Goal: Transaction & Acquisition: Book appointment/travel/reservation

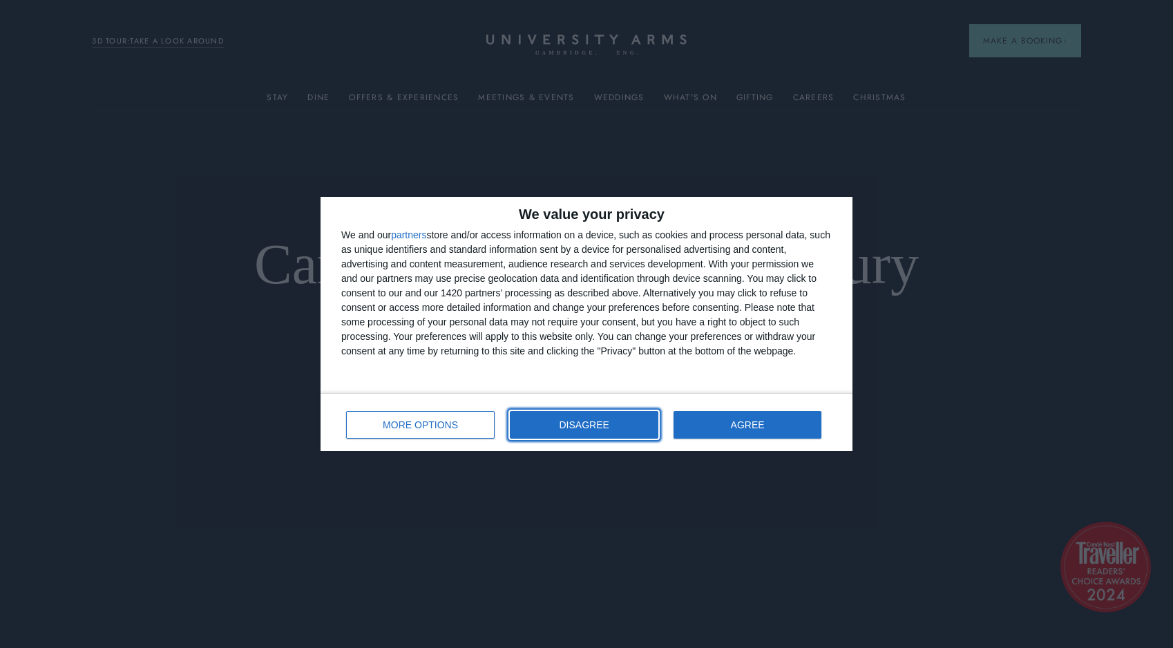
click at [583, 424] on span "DISAGREE" at bounding box center [584, 425] width 50 height 10
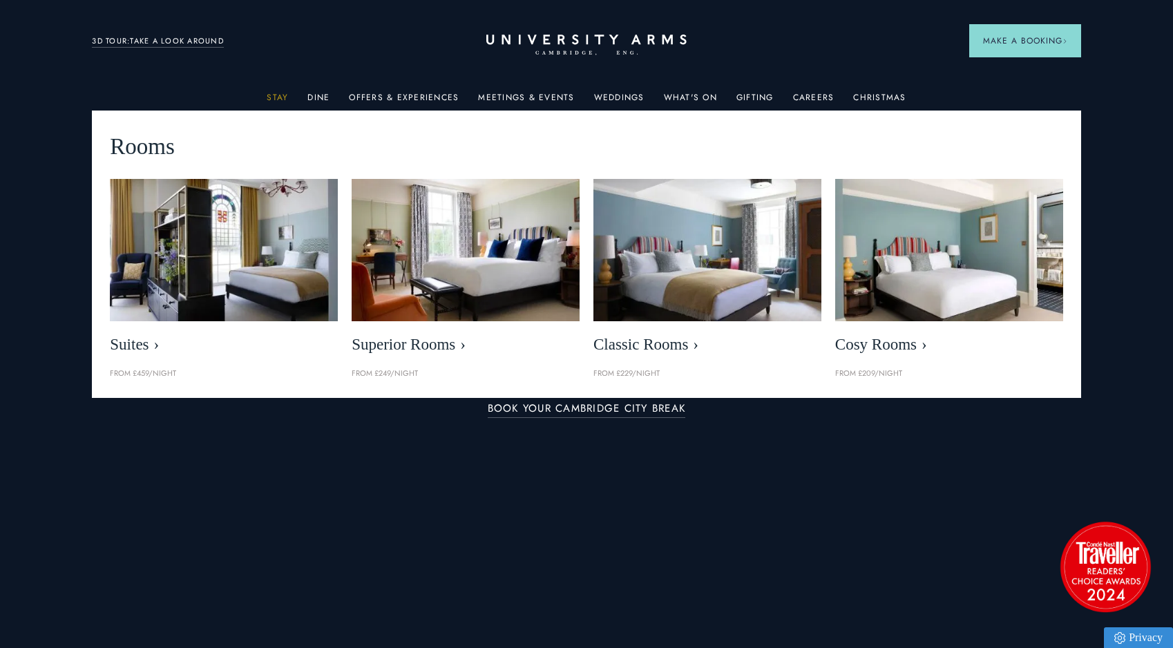
click at [278, 95] on link "Stay" at bounding box center [277, 102] width 21 height 18
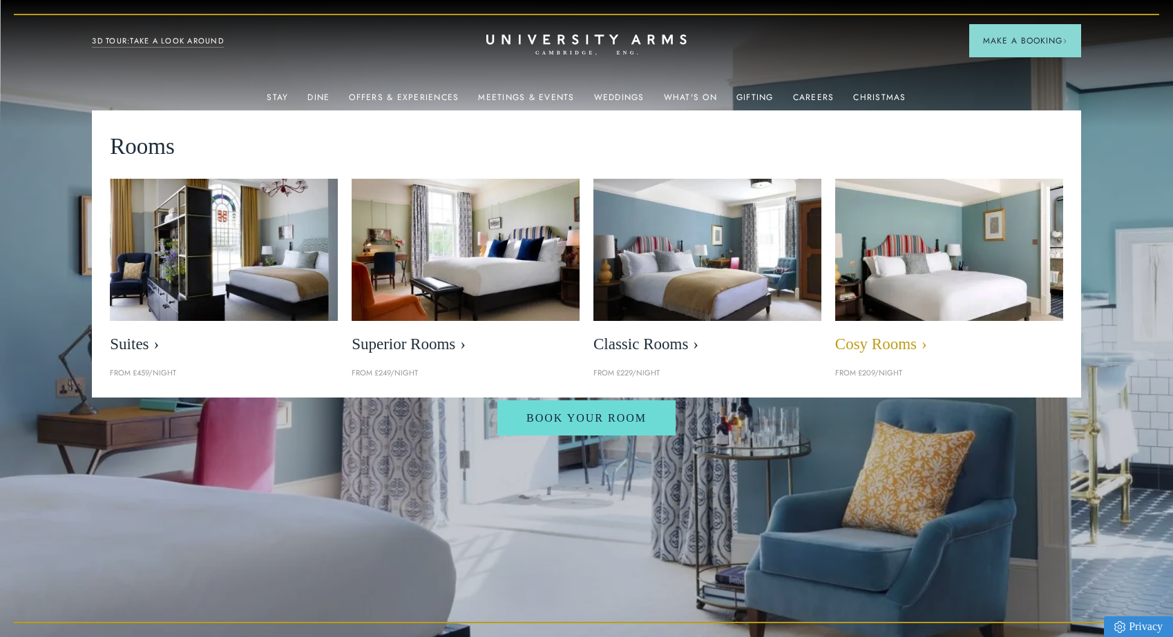
click at [887, 340] on span "Cosy Rooms" at bounding box center [949, 344] width 228 height 19
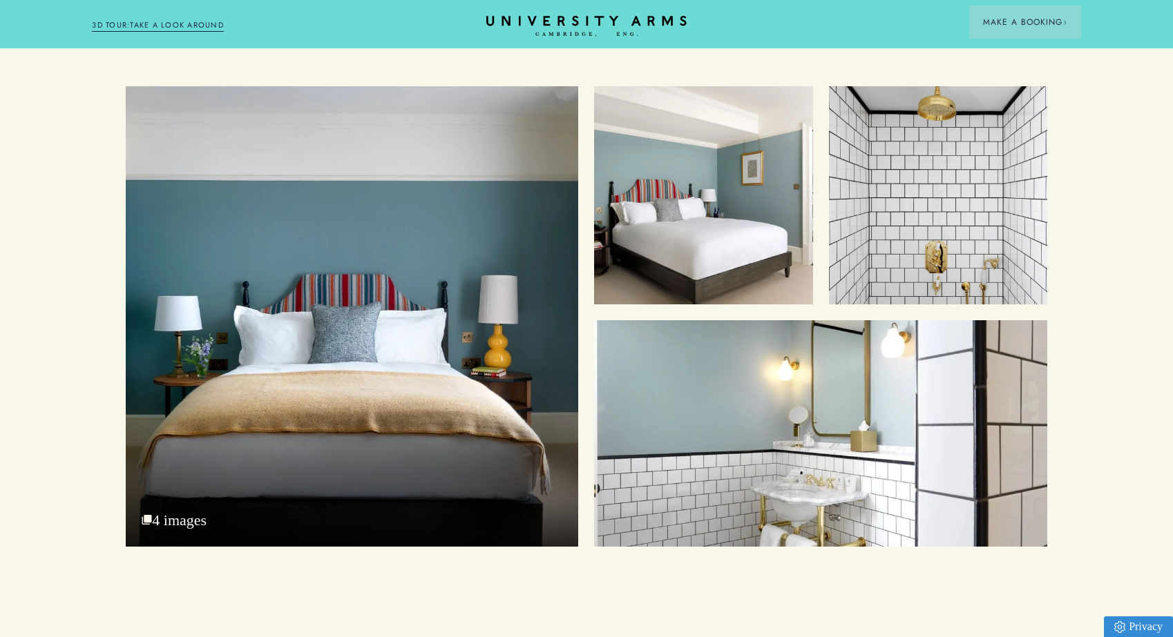
scroll to position [1727, 0]
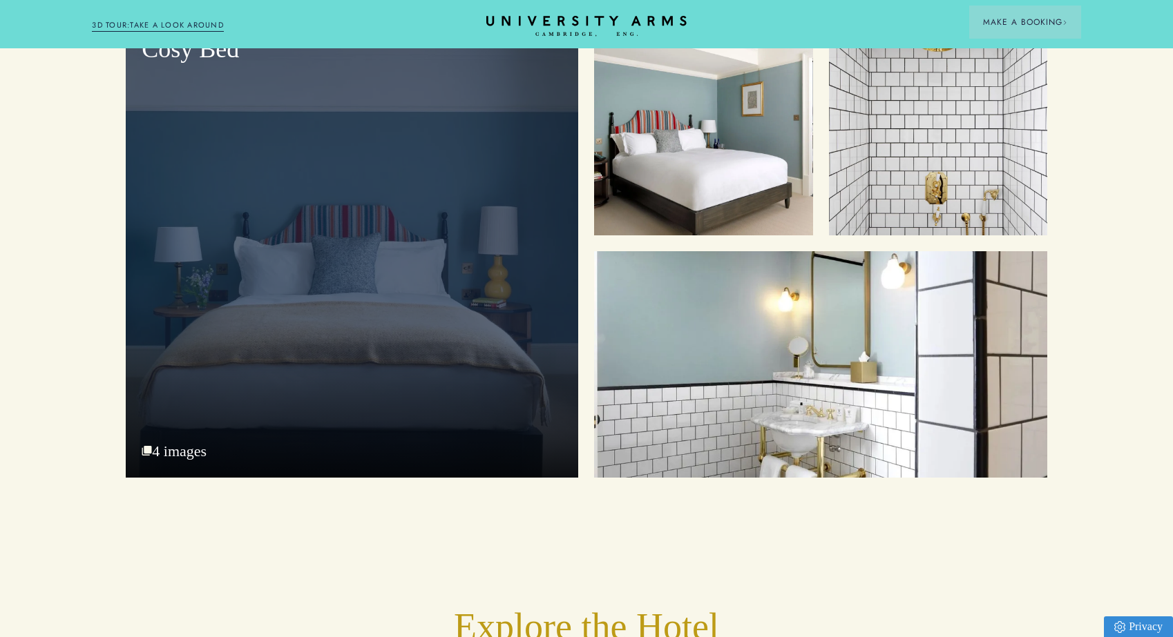
click at [280, 318] on div "Cosy Bed" at bounding box center [352, 247] width 452 height 461
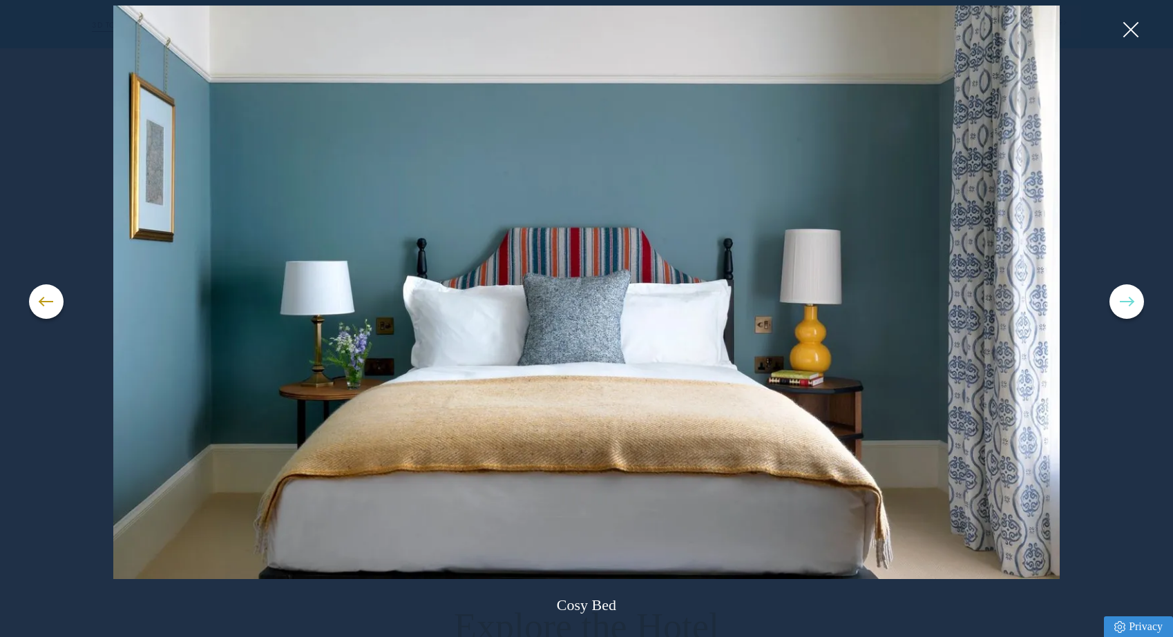
click at [1126, 296] on button at bounding box center [1126, 302] width 35 height 35
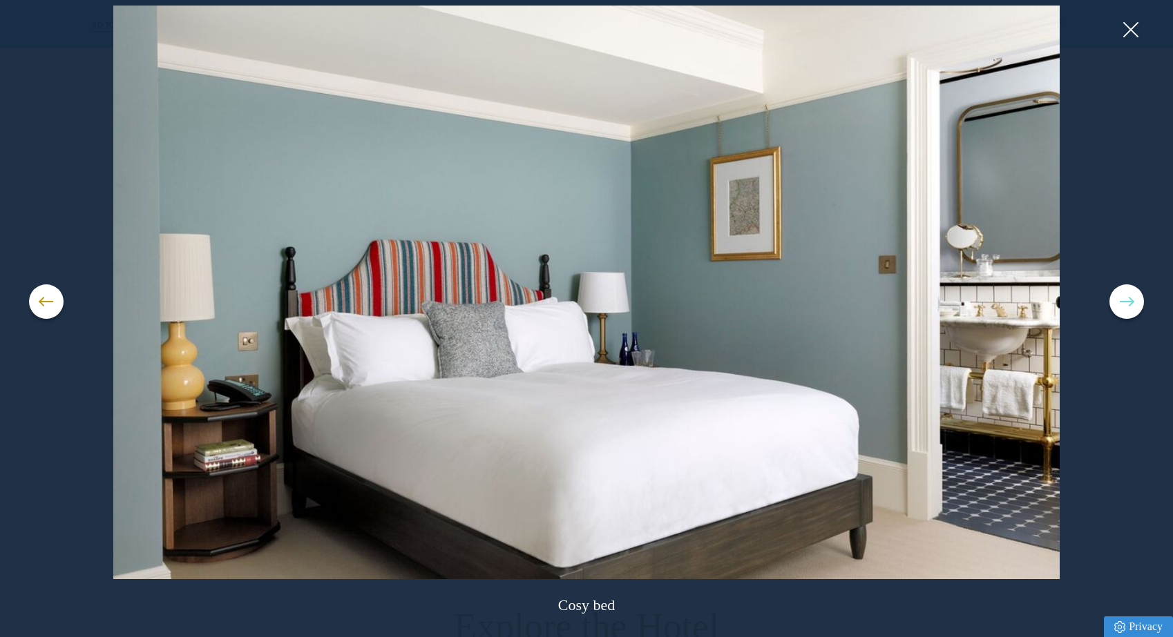
click at [1131, 302] on span at bounding box center [1127, 301] width 14 height 1
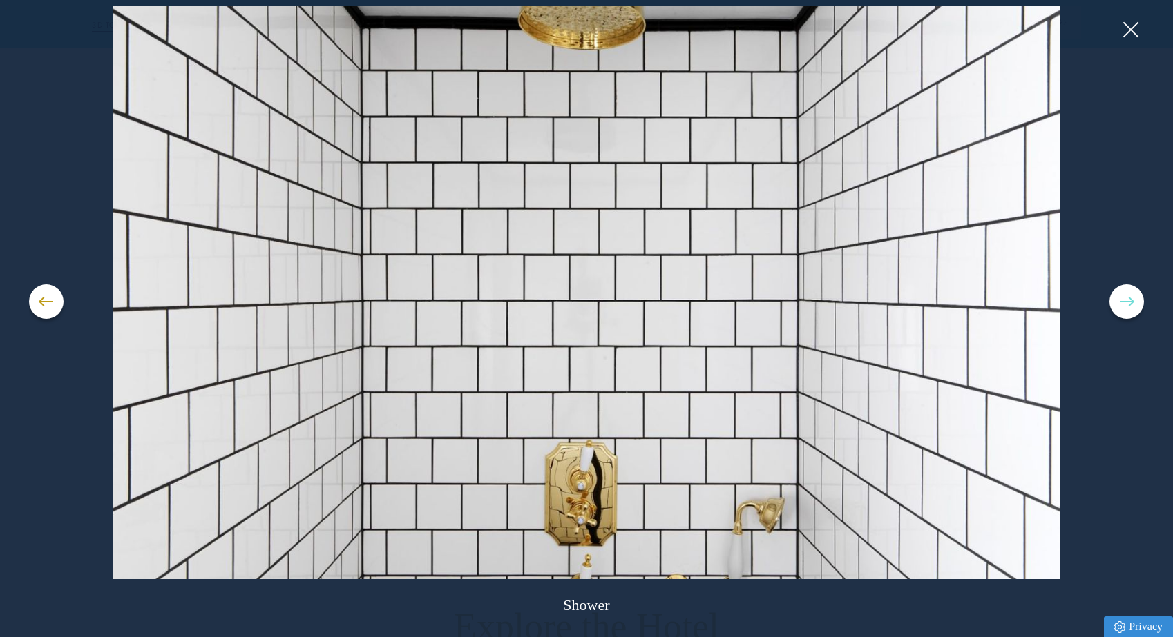
click at [1131, 302] on span at bounding box center [1127, 301] width 14 height 1
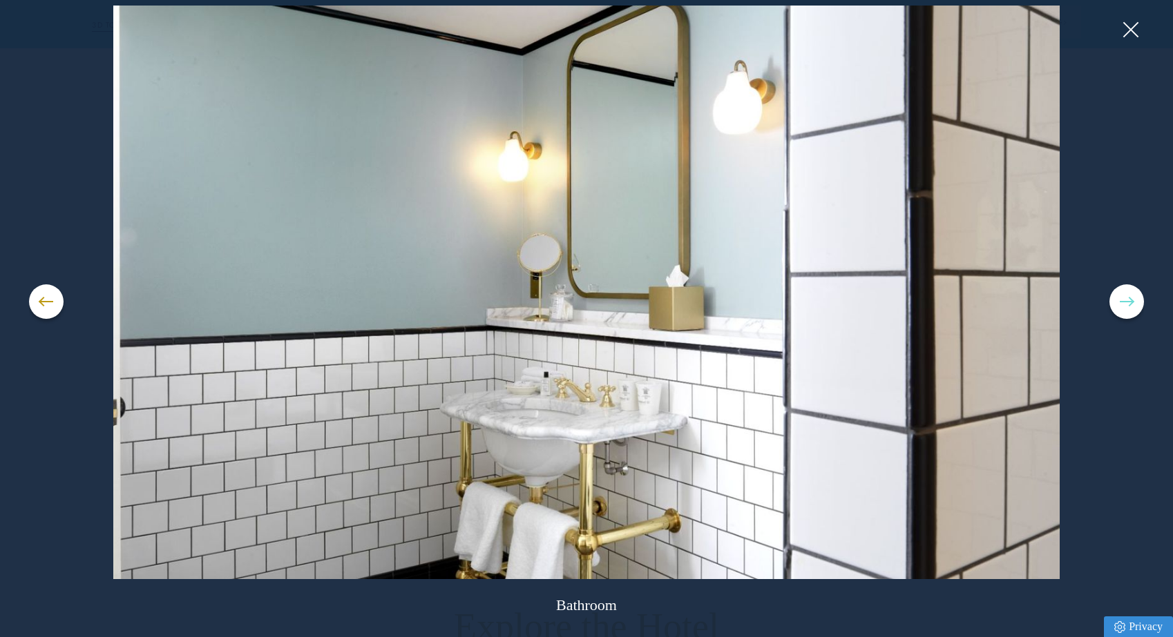
click at [1131, 302] on span at bounding box center [1127, 301] width 14 height 1
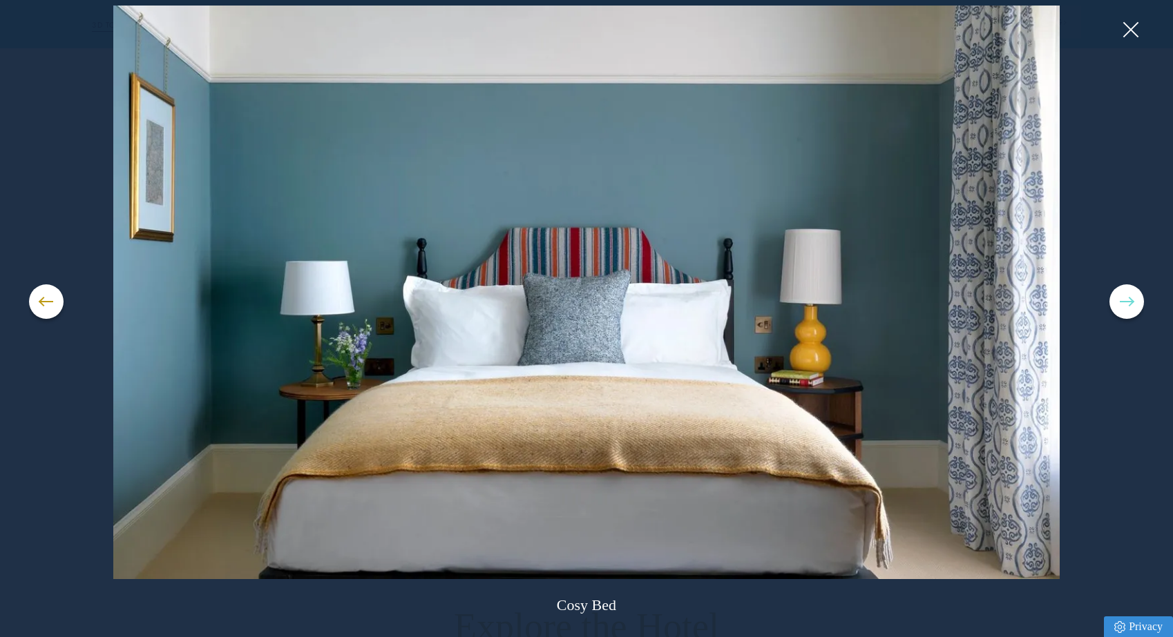
click at [1131, 302] on span at bounding box center [1127, 301] width 14 height 1
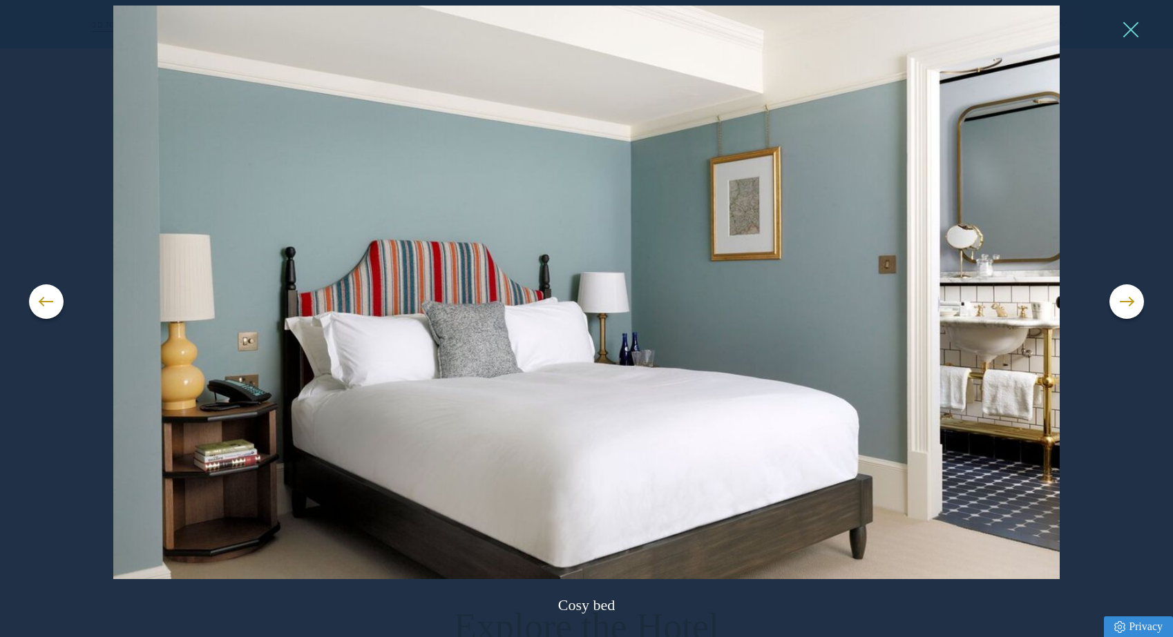
click at [1126, 31] on button at bounding box center [1130, 29] width 21 height 21
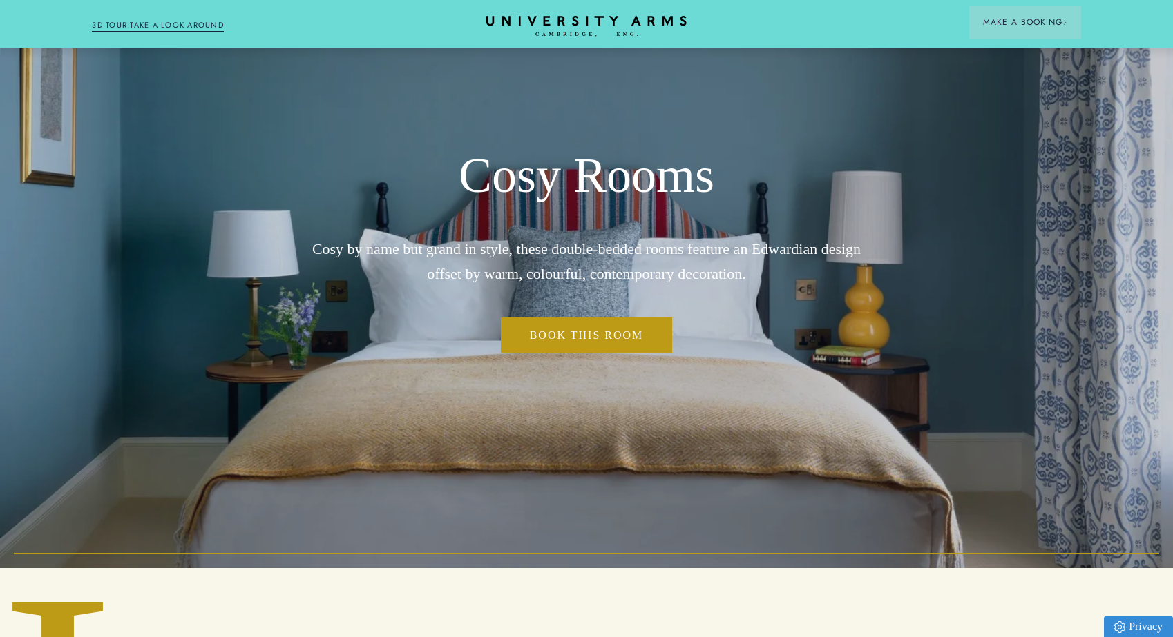
scroll to position [0, 0]
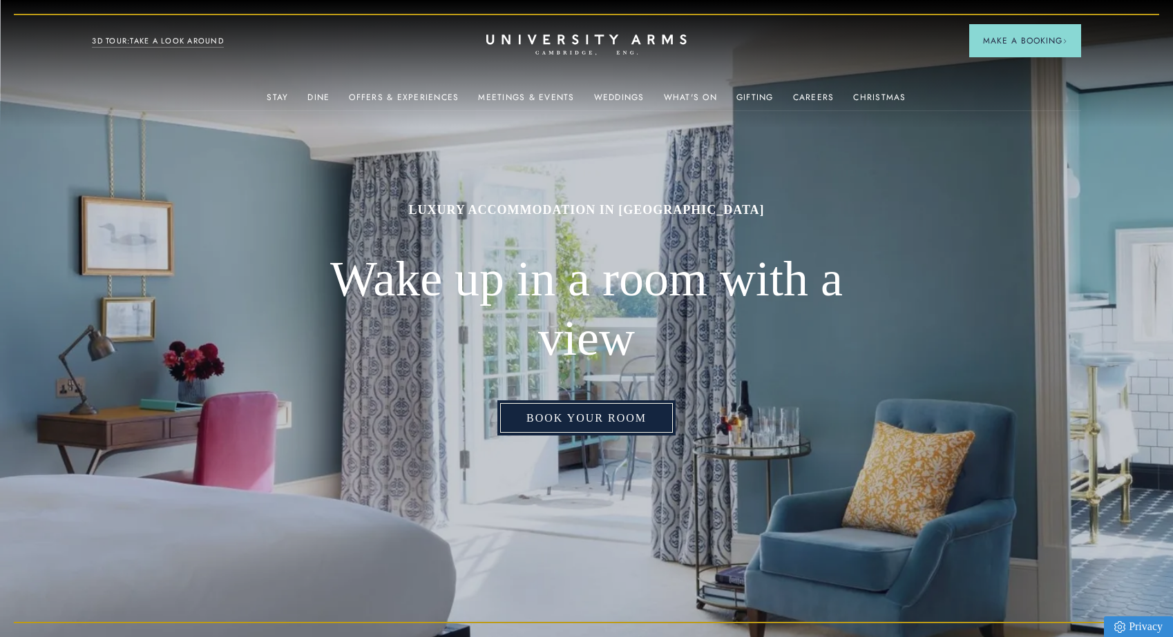
click at [590, 421] on link "Book Your Room" at bounding box center [586, 419] width 178 height 36
